Goal: Information Seeking & Learning: Learn about a topic

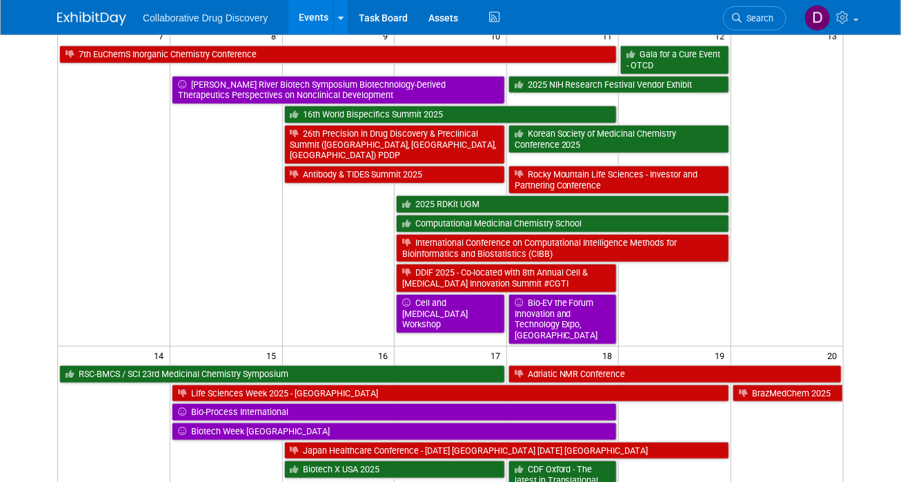
scroll to position [240, 0]
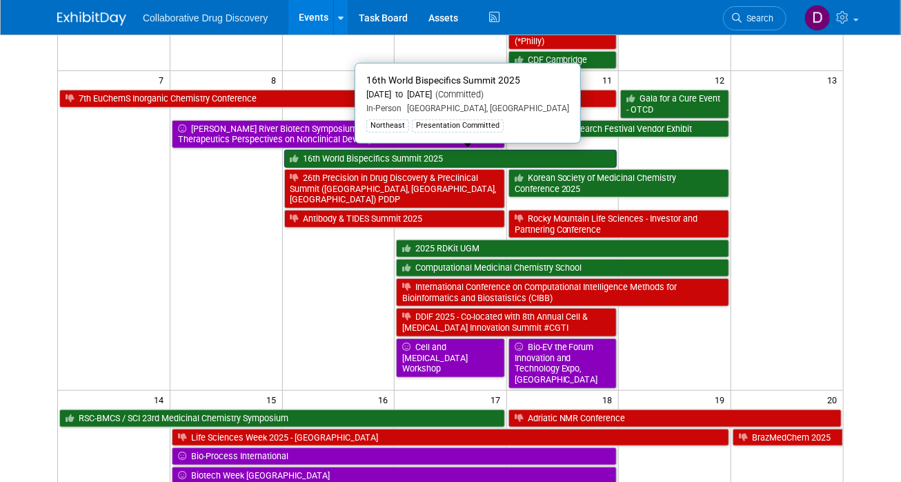
click at [322, 150] on link "16th World Bispecifics Summit 2025" at bounding box center [450, 159] width 333 height 18
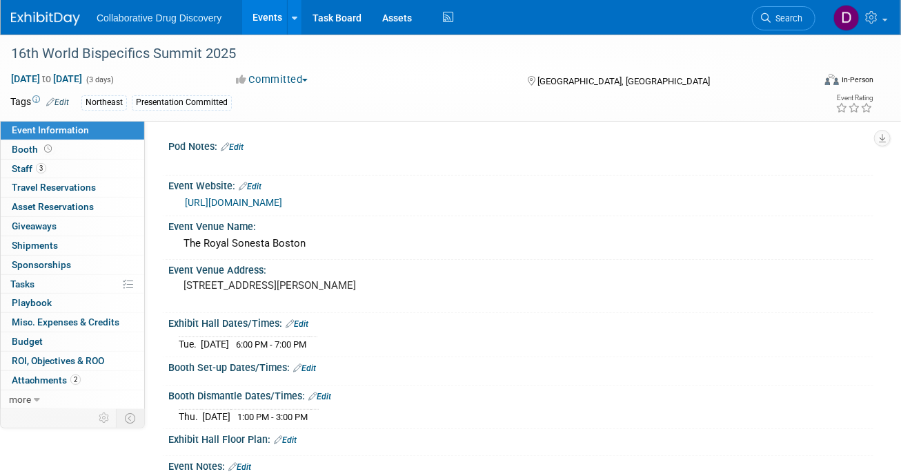
click at [267, 208] on link "https://bispecific.com/about/about-event/?utm_source=digital&utm_medium=ppc&utm…" at bounding box center [233, 202] width 97 height 11
click at [48, 382] on span "Attachments 2" at bounding box center [46, 379] width 69 height 11
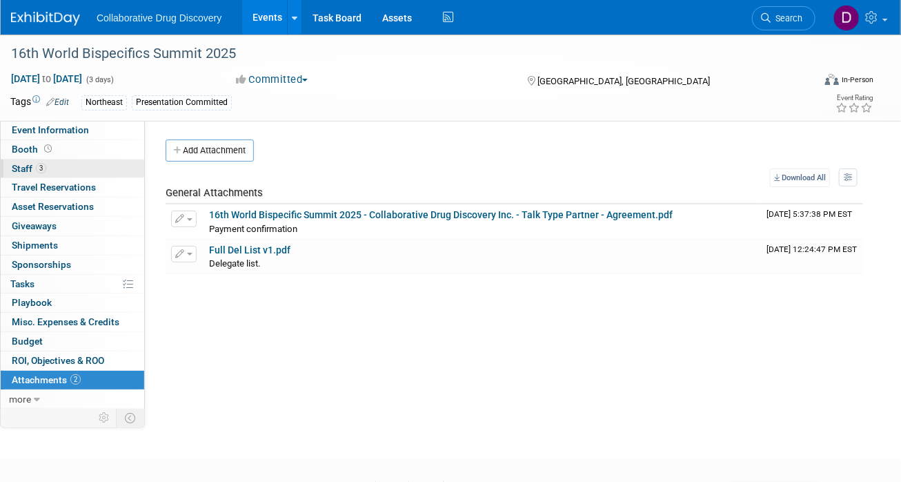
click at [83, 173] on link "3 Staff 3" at bounding box center [73, 168] width 144 height 19
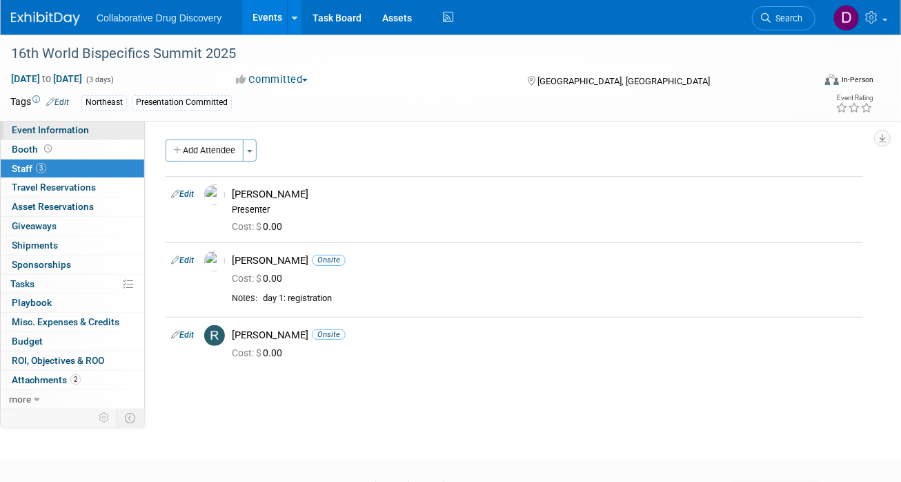
click at [77, 131] on span "Event Information" at bounding box center [50, 129] width 77 height 11
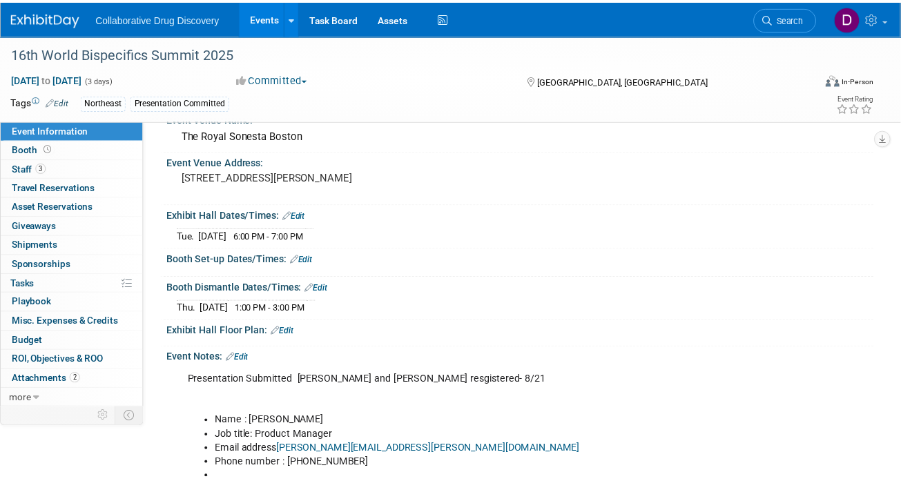
scroll to position [125, 0]
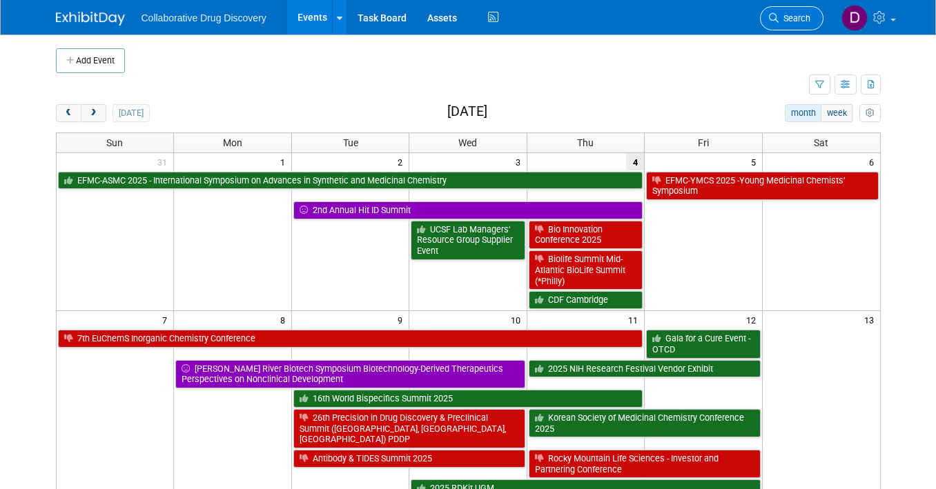
click at [784, 29] on link "Search" at bounding box center [792, 18] width 64 height 24
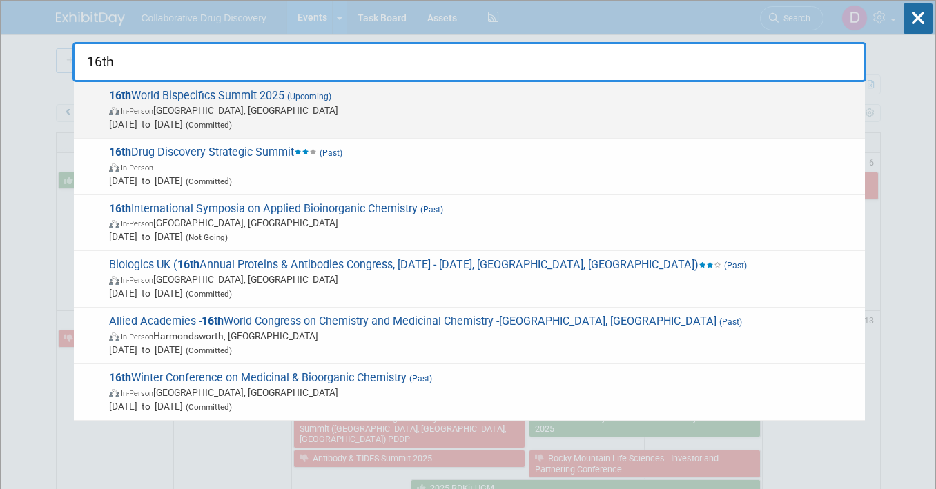
type input "16th"
click at [524, 108] on span "In-Person Cambridge, MA" at bounding box center [483, 111] width 749 height 14
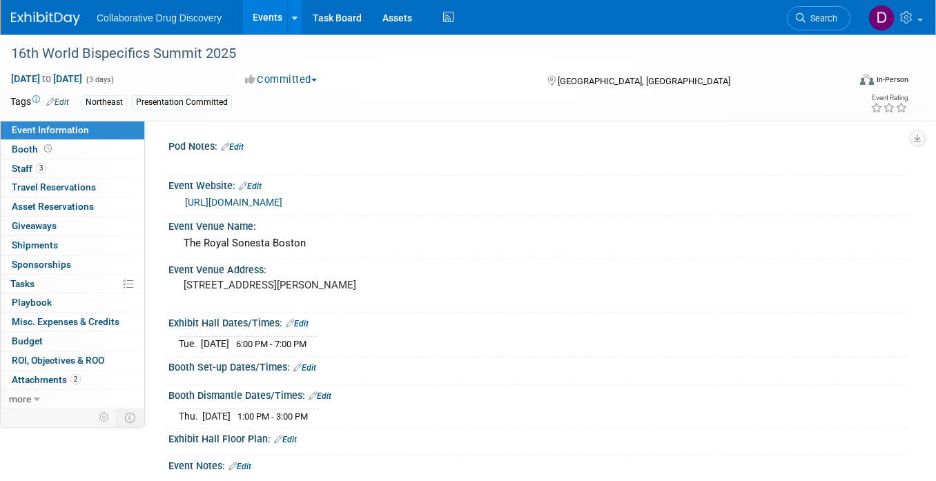
click at [282, 208] on link "[URL][DOMAIN_NAME]" at bounding box center [233, 202] width 97 height 11
